Goal: Task Accomplishment & Management: Manage account settings

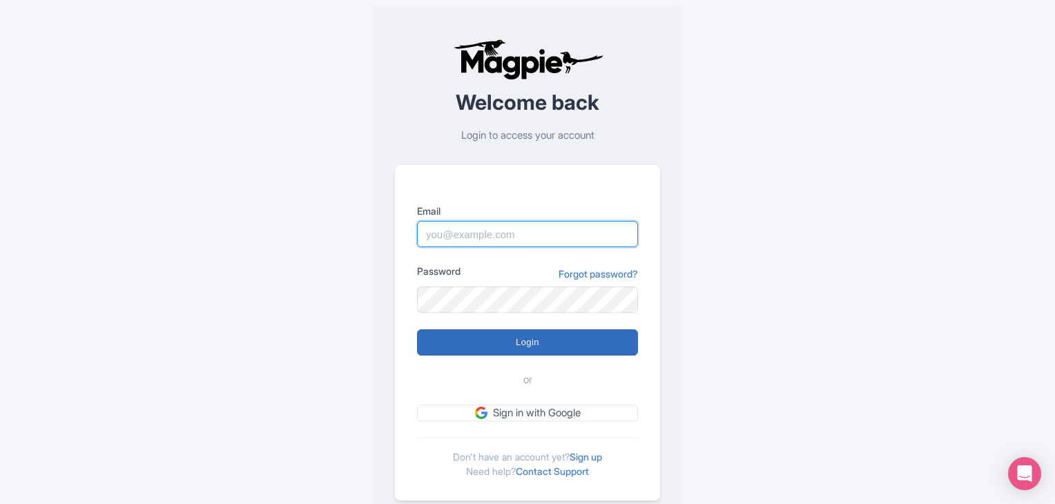
type input "joanna@thamesriversightseeing.com"
click at [484, 336] on input "Login" at bounding box center [527, 342] width 221 height 26
type input "Logging in..."
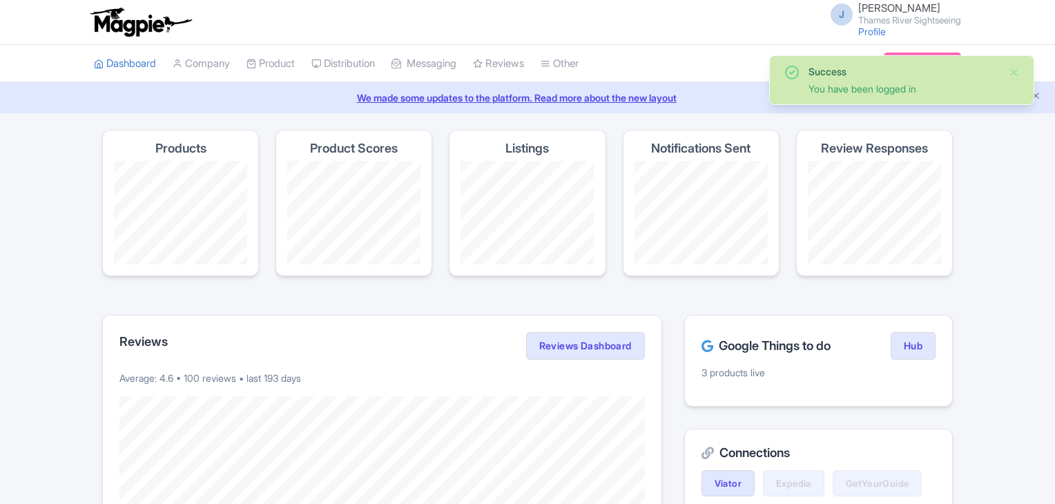
drag, startPoint x: 1060, startPoint y: 116, endPoint x: 1055, endPoint y: 81, distance: 34.9
click at [1054, 81] on html "J Joanna Rutkowska Thames River Sightseeing Profile Users Settings Sign out Das…" at bounding box center [527, 252] width 1055 height 504
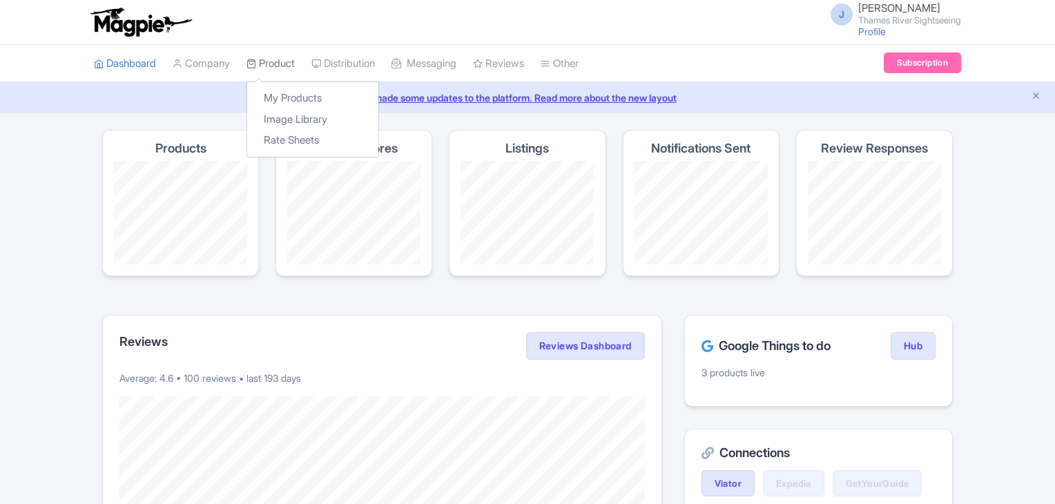
click at [285, 55] on link "Product" at bounding box center [270, 64] width 48 height 38
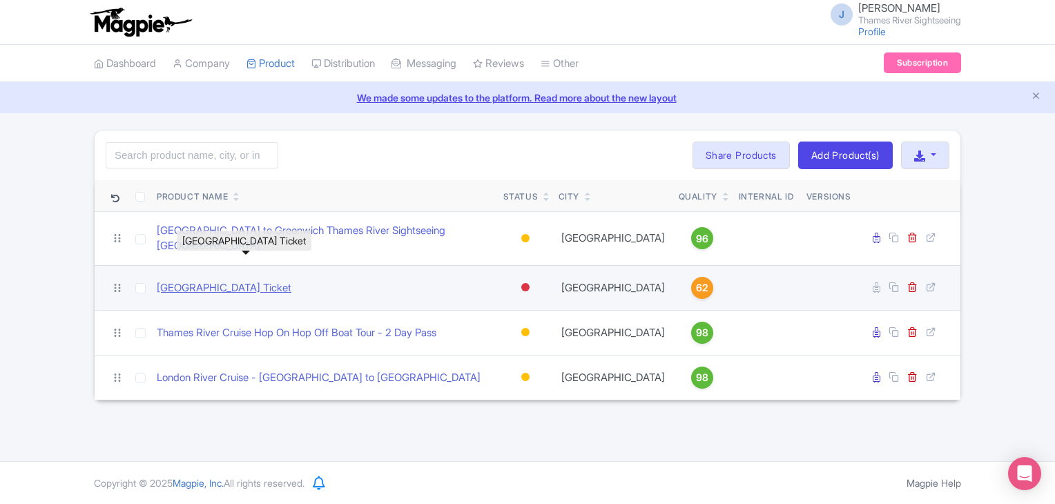
click at [291, 280] on link "Greenwich Royal Observatory Ticket" at bounding box center [224, 288] width 135 height 16
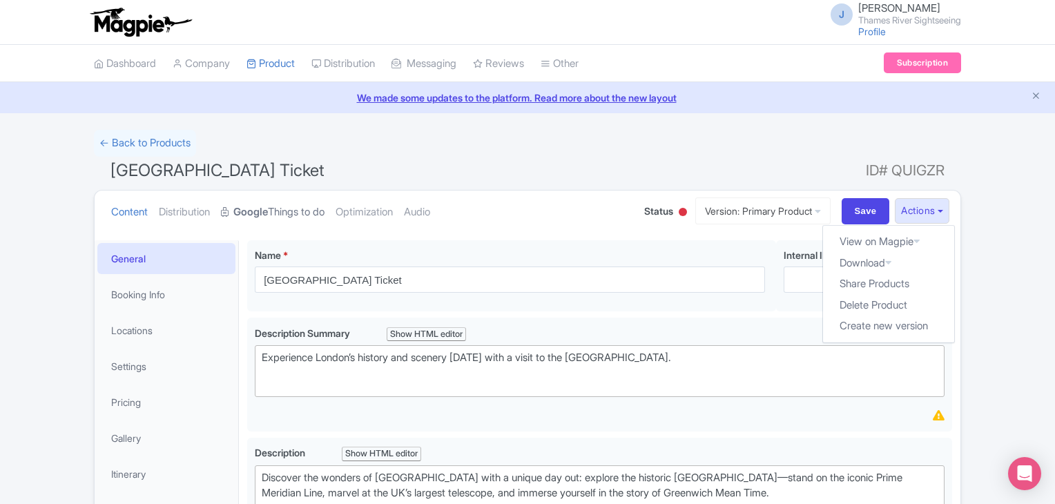
click at [316, 209] on link "Google Things to do" at bounding box center [273, 212] width 104 height 43
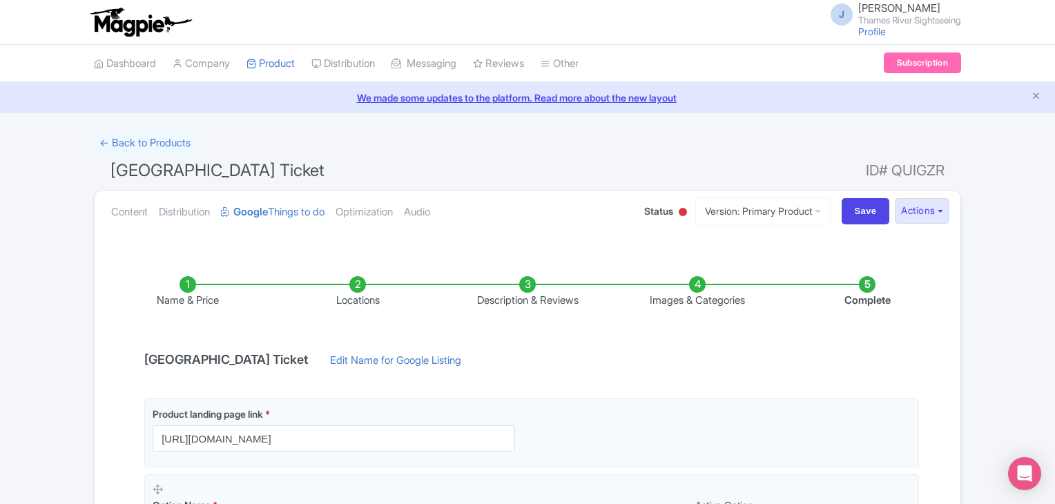
scroll to position [242, 0]
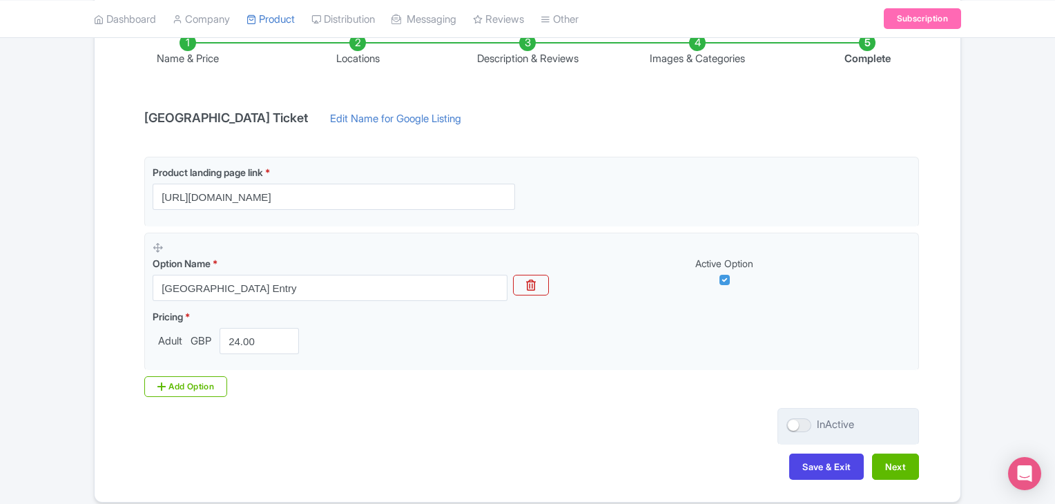
click at [806, 419] on div at bounding box center [798, 425] width 25 height 14
click at [795, 420] on input "InActive" at bounding box center [790, 424] width 9 height 9
checkbox input "true"
click at [906, 462] on button "Next" at bounding box center [895, 467] width 47 height 26
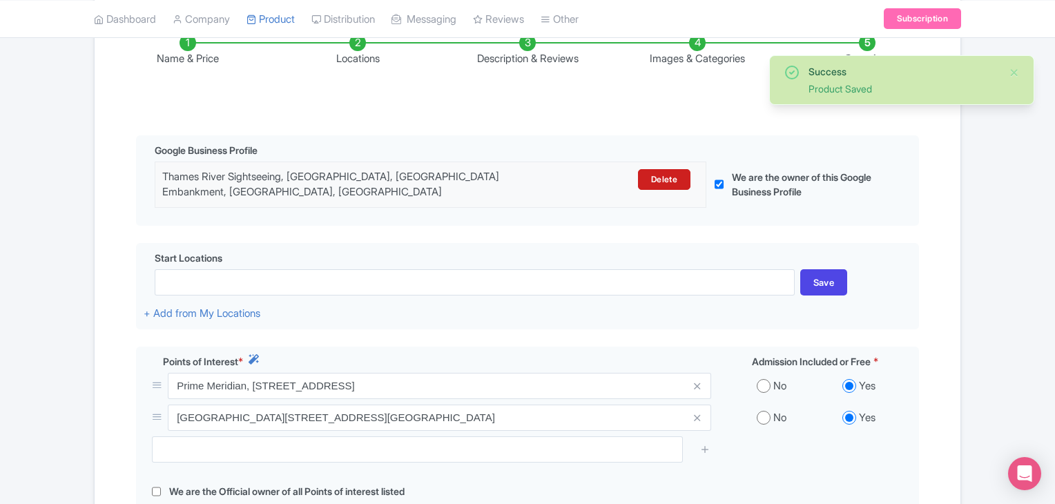
scroll to position [425, 0]
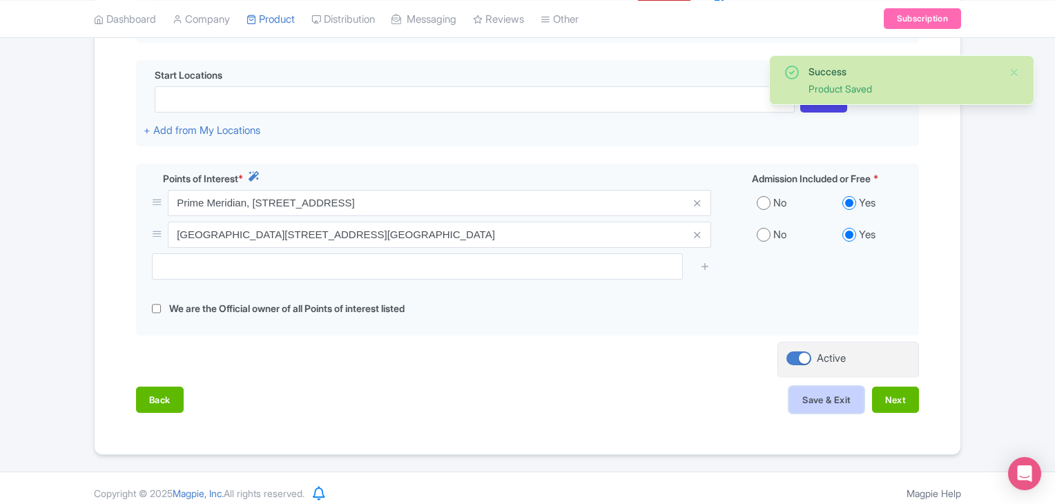
click at [829, 391] on button "Save & Exit" at bounding box center [826, 400] width 75 height 26
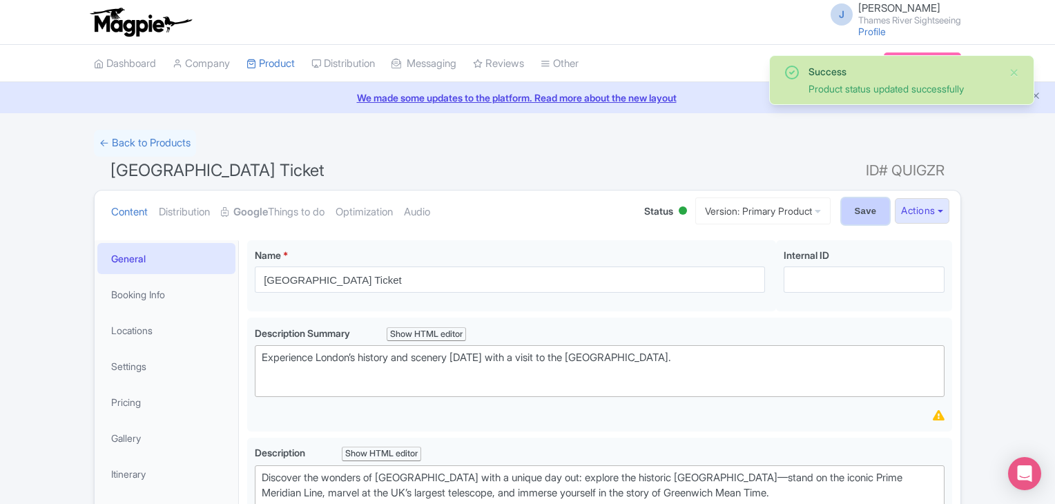
click at [856, 207] on input "Save" at bounding box center [866, 211] width 48 height 26
type input "Saving..."
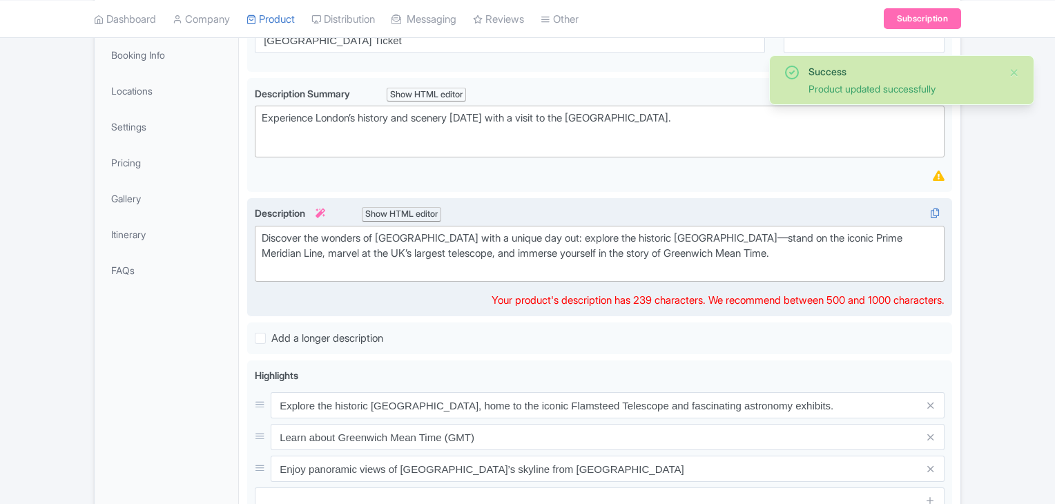
scroll to position [240, 0]
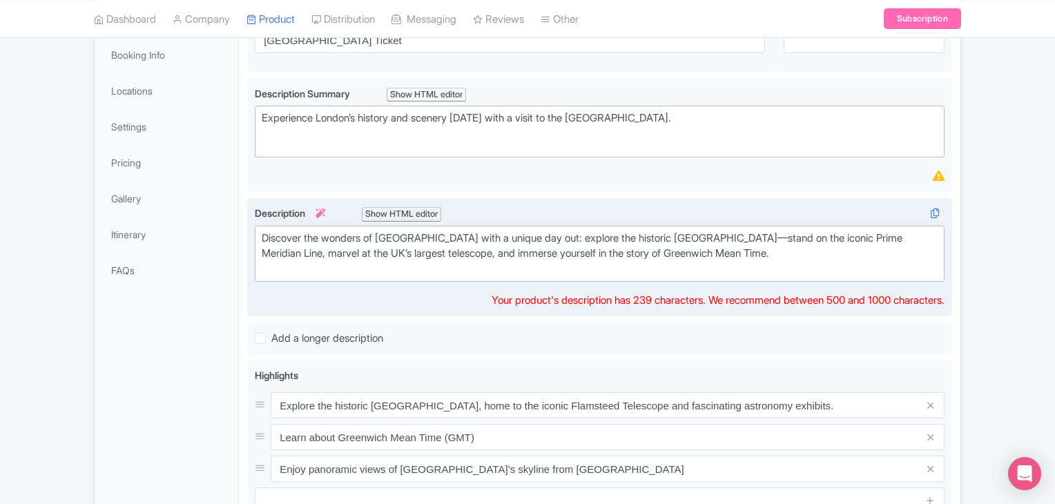
click at [839, 253] on div "Discover the wonders of [GEOGRAPHIC_DATA] with a unique day out: explore the hi…" at bounding box center [600, 254] width 676 height 47
paste trix-editor "Explore clocks that have left an indelible mark on history, gaze through histor…"
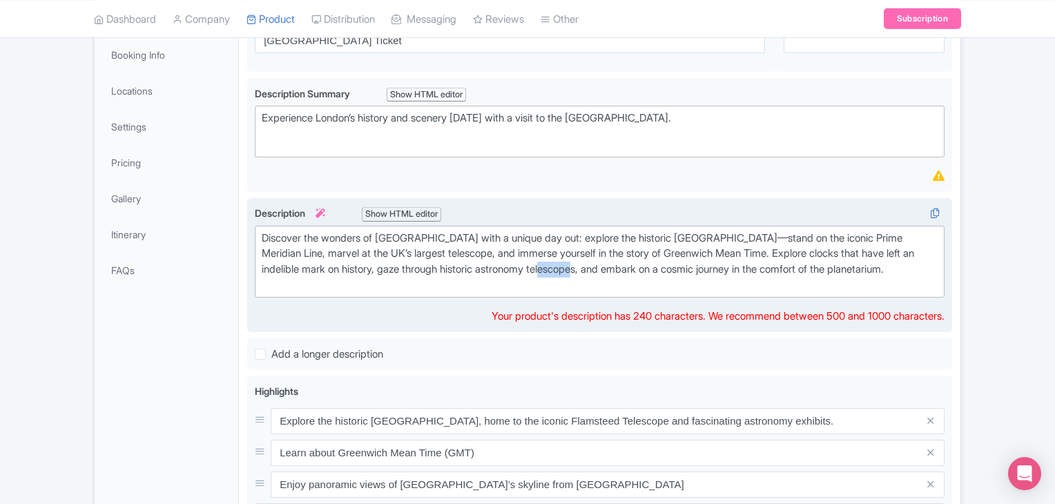
drag, startPoint x: 632, startPoint y: 264, endPoint x: 598, endPoint y: 263, distance: 34.5
click at [598, 263] on div "Discover the wonders of London with a unique day out: explore the historic Roya…" at bounding box center [600, 262] width 676 height 62
click at [527, 252] on div "Discover the wonders of London with a unique day out: explore the historic Roya…" at bounding box center [600, 262] width 676 height 62
drag, startPoint x: 504, startPoint y: 247, endPoint x: 340, endPoint y: 248, distance: 164.3
click at [340, 248] on div "Discover the wonders of London with a unique day out: explore the historic Roya…" at bounding box center [600, 262] width 676 height 62
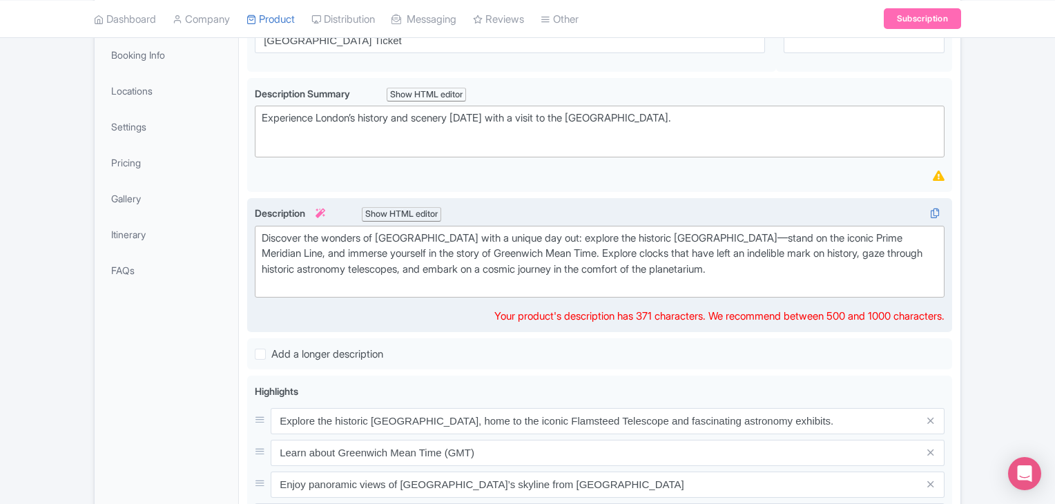
type trix-editor "<div>Discover the wonders of London with a unique day out: explore the historic…"
click at [817, 274] on div "Discover the wonders of London with a unique day out: explore the historic [GEO…" at bounding box center [600, 262] width 676 height 62
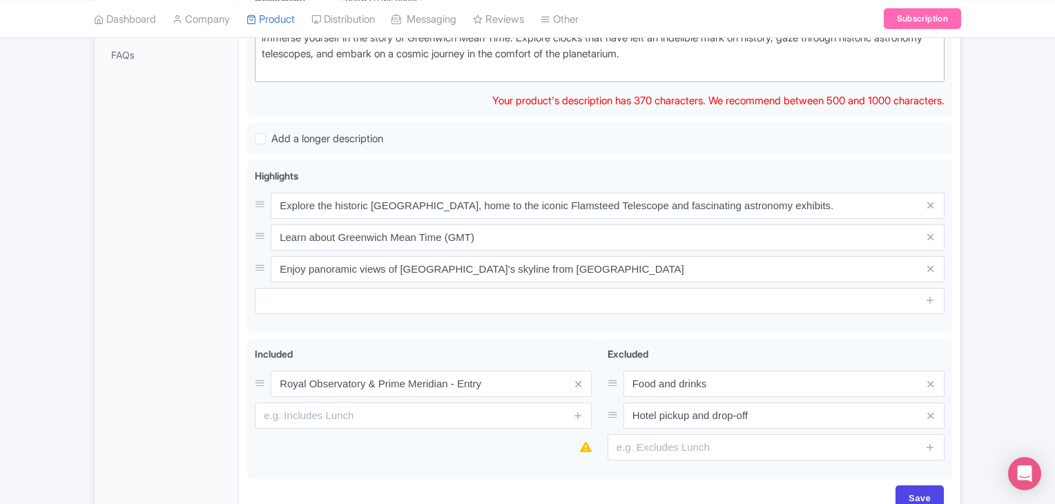
scroll to position [533, 0]
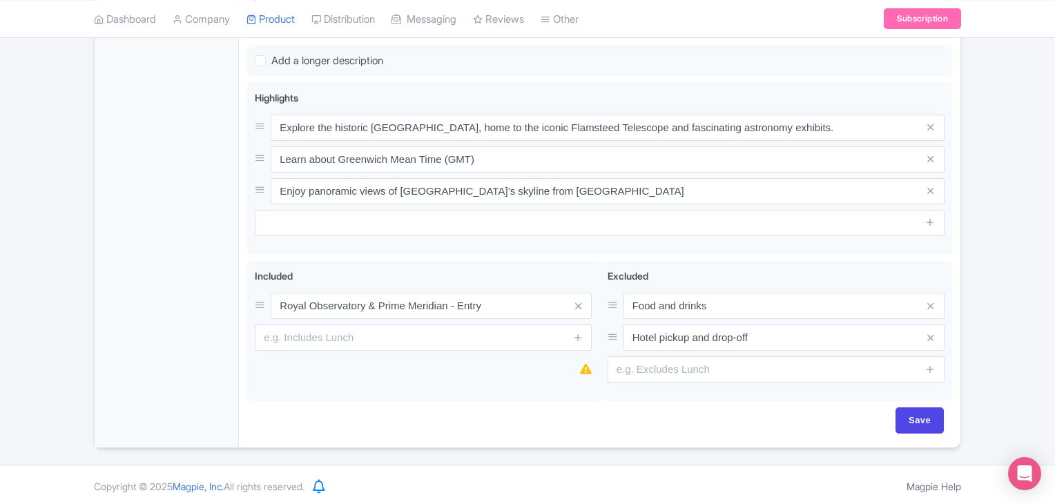
click at [915, 431] on div "Save" at bounding box center [599, 427] width 705 height 40
click at [913, 420] on input "Save" at bounding box center [919, 420] width 48 height 26
type input "Saving..."
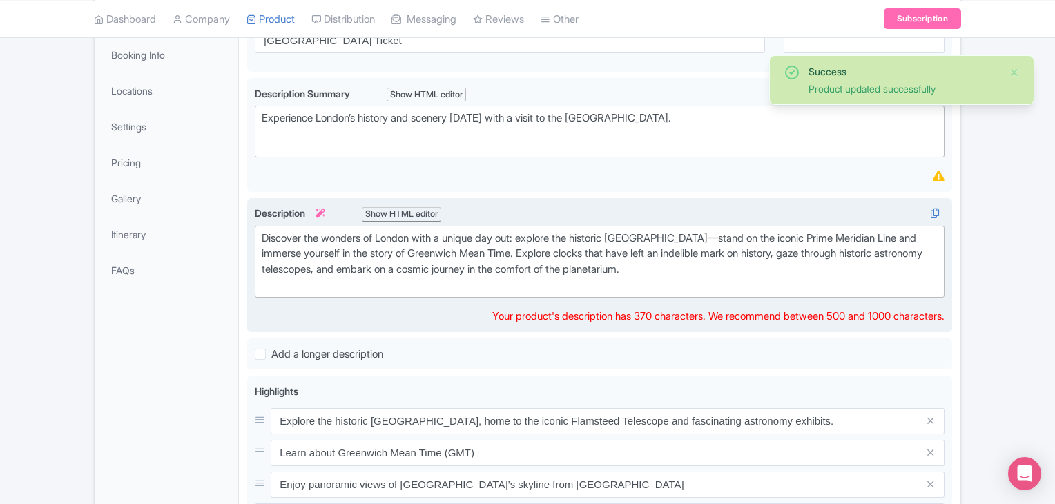
scroll to position [240, 0]
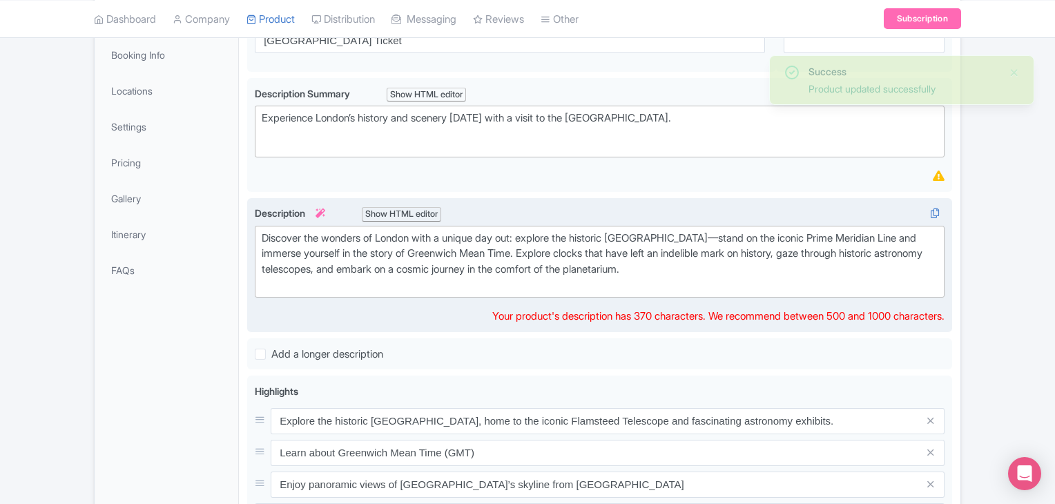
click at [838, 267] on div "Discover the wonders of London with a unique day out: explore the historic Roya…" at bounding box center [600, 262] width 676 height 62
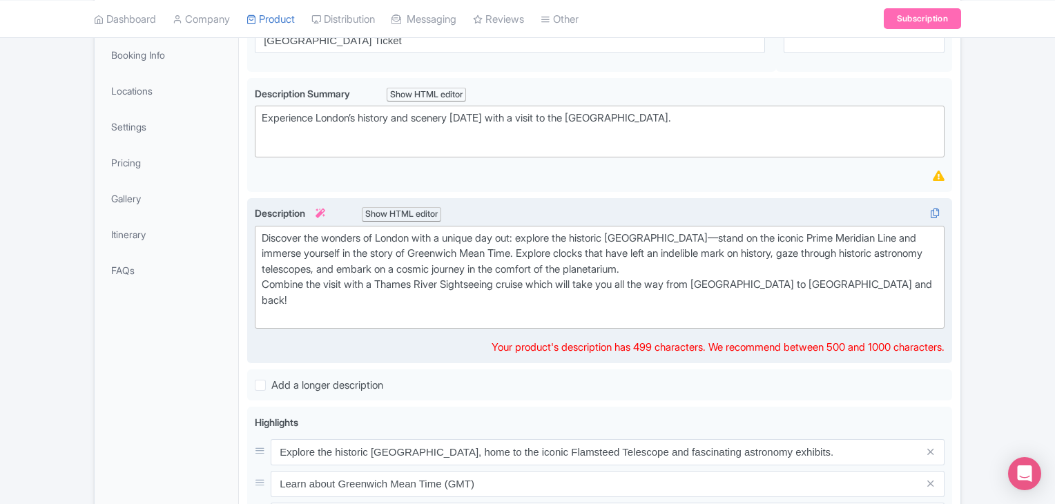
click at [834, 288] on div "Discover the wonders of London with a unique day out: explore the historic Roya…" at bounding box center [600, 277] width 676 height 93
click at [925, 282] on div "Discover the wonders of London with a unique day out: explore the historic Roya…" at bounding box center [600, 277] width 676 height 93
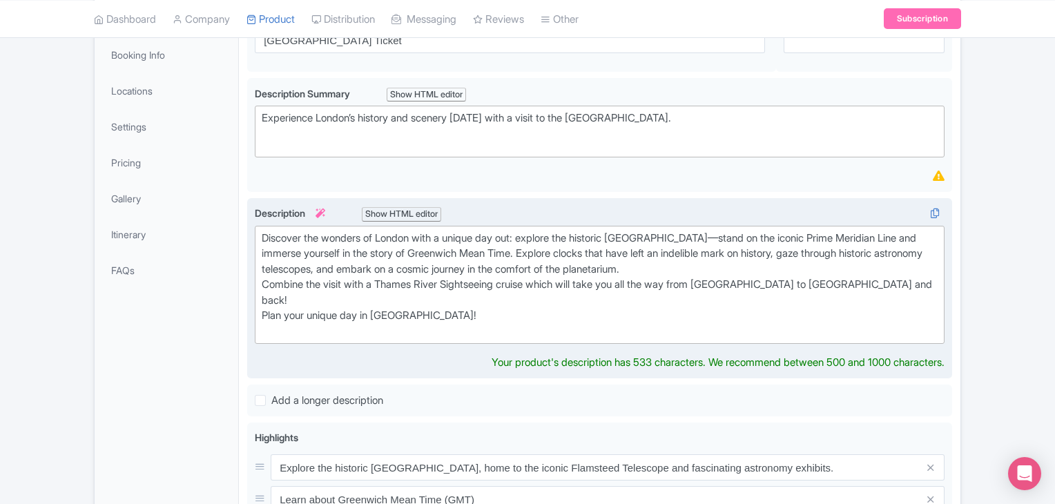
click at [381, 291] on div "Discover the wonders of London with a unique day out: explore the historic Roya…" at bounding box center [600, 285] width 676 height 109
type trix-editor "<div>Discover the wonders of London with a unique day out: explore the historic…"
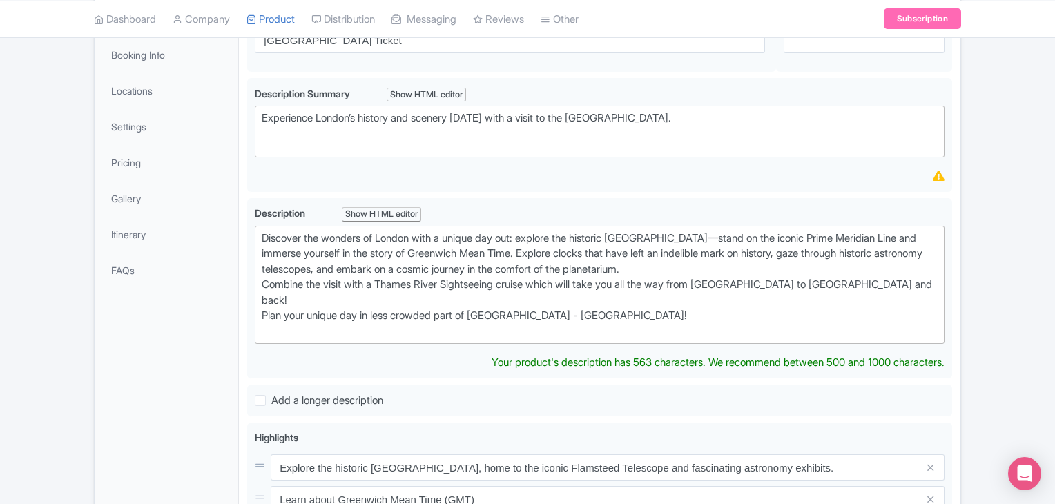
scroll to position [0, 0]
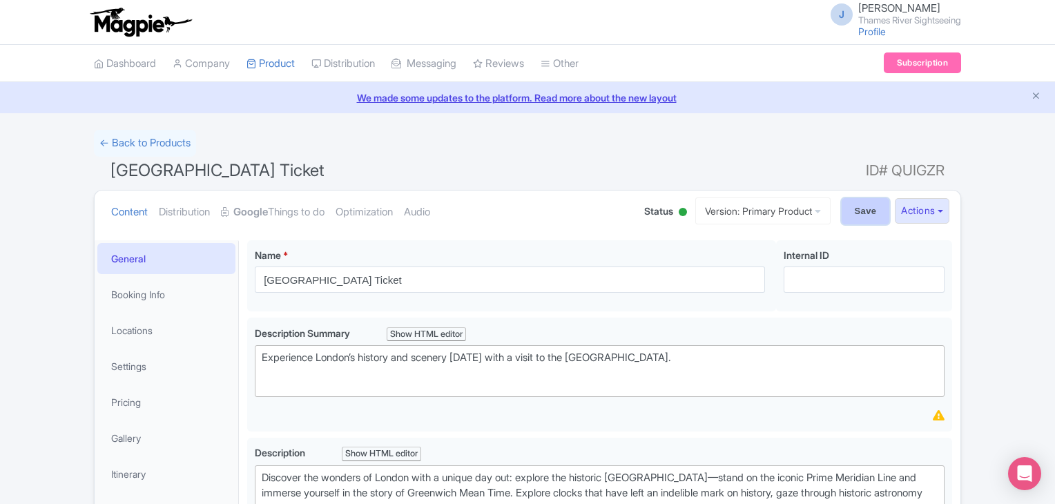
click at [857, 205] on input "Save" at bounding box center [866, 211] width 48 height 26
type input "Saving..."
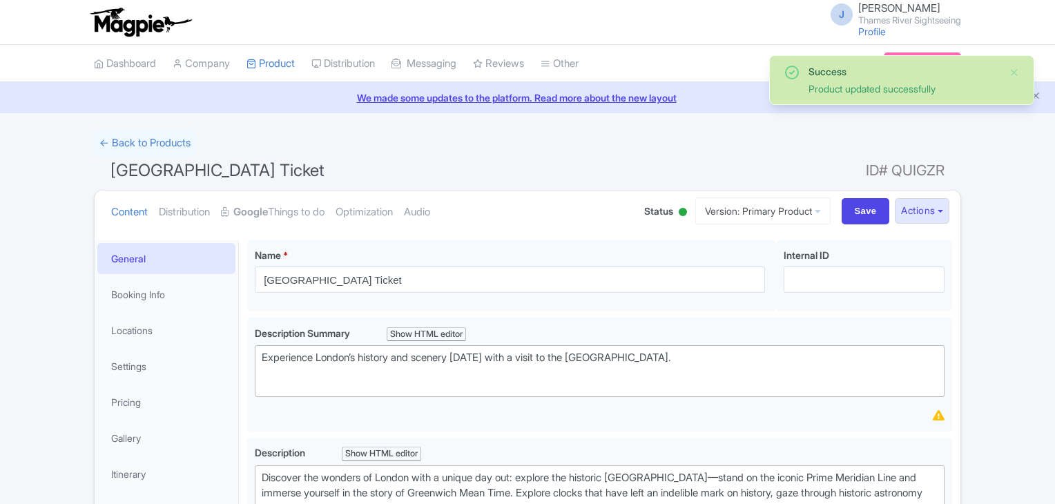
scroll to position [170, 0]
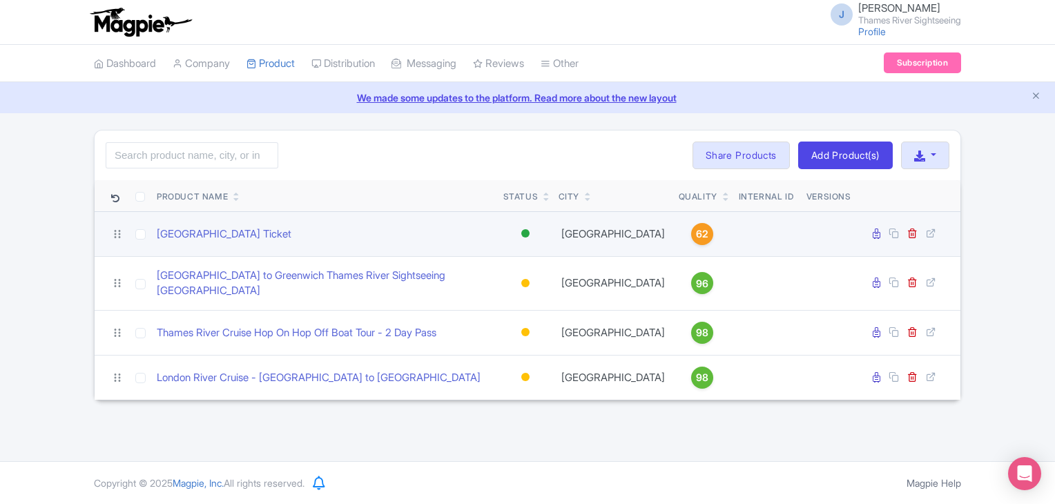
click at [636, 223] on td "[GEOGRAPHIC_DATA]" at bounding box center [613, 233] width 120 height 45
click at [632, 233] on td "[GEOGRAPHIC_DATA]" at bounding box center [613, 233] width 120 height 45
click at [526, 242] on div at bounding box center [525, 234] width 14 height 20
click at [446, 228] on div "[GEOGRAPHIC_DATA] Ticket" at bounding box center [325, 234] width 336 height 16
click at [291, 233] on link "[GEOGRAPHIC_DATA] Ticket" at bounding box center [224, 234] width 135 height 16
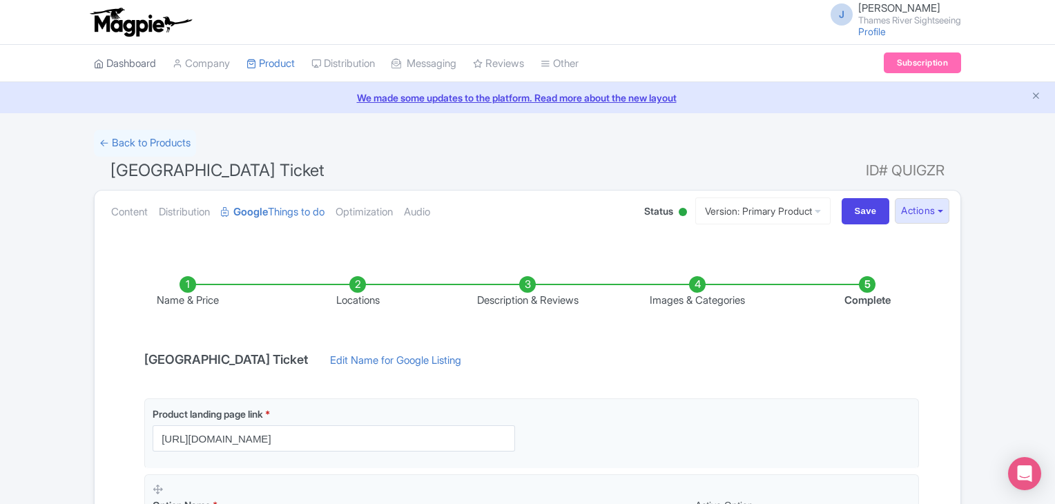
click at [146, 57] on link "Dashboard" at bounding box center [125, 64] width 62 height 38
